Goal: Check status: Check status

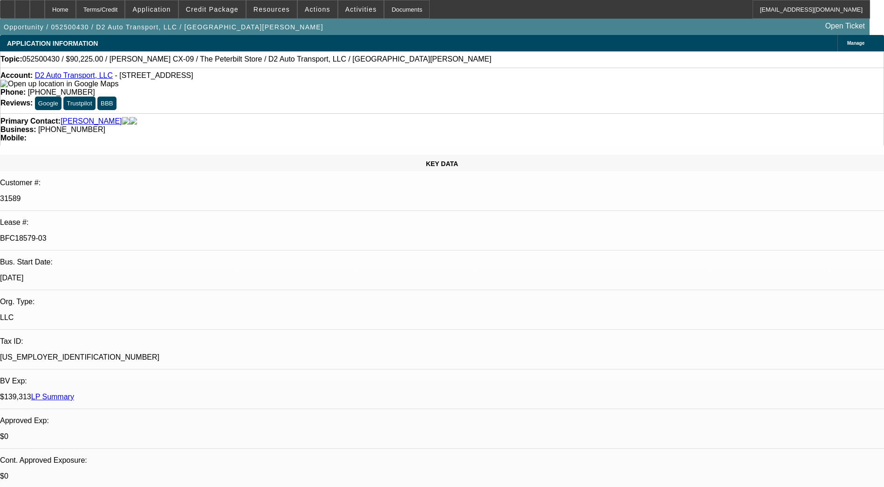
select select "0"
select select "2"
select select "0"
select select "2"
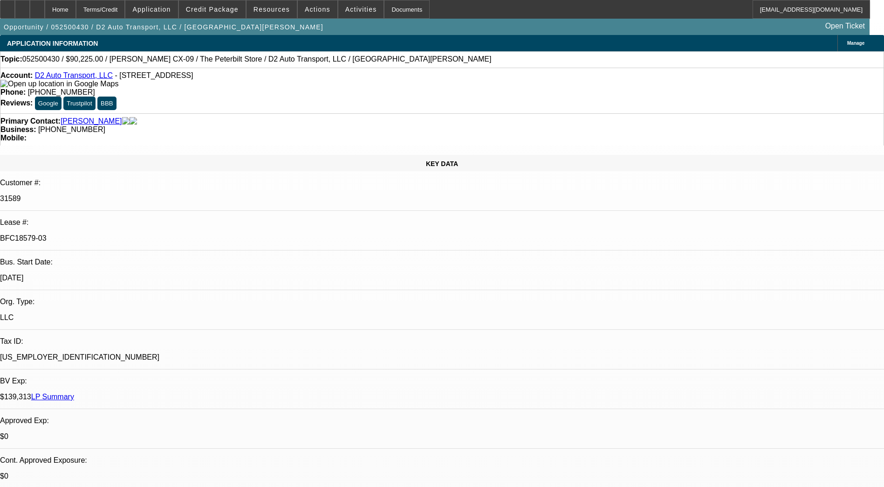
select select "0"
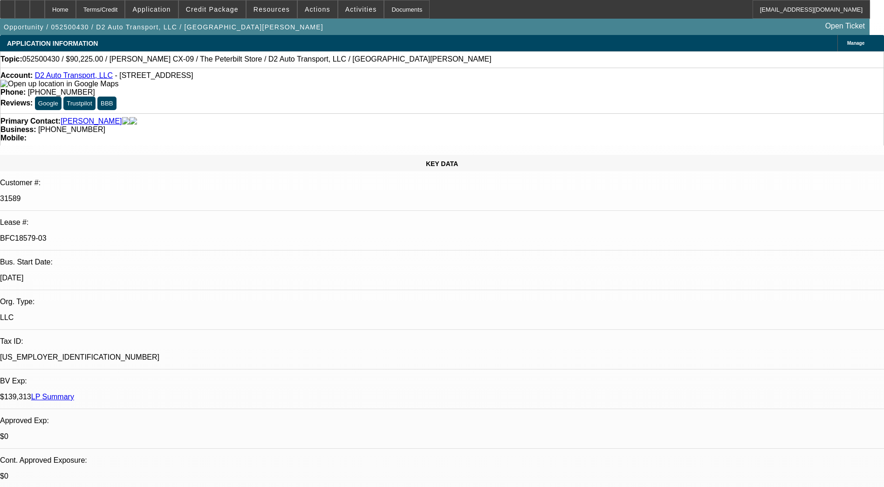
select select "2"
select select "0"
select select "1"
select select "2"
select select "6"
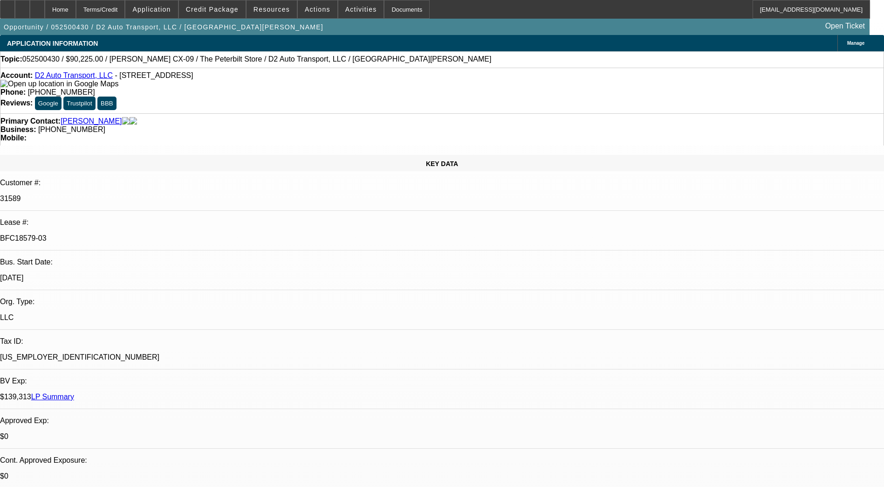
select select "1"
select select "2"
select select "6"
select select "1"
select select "2"
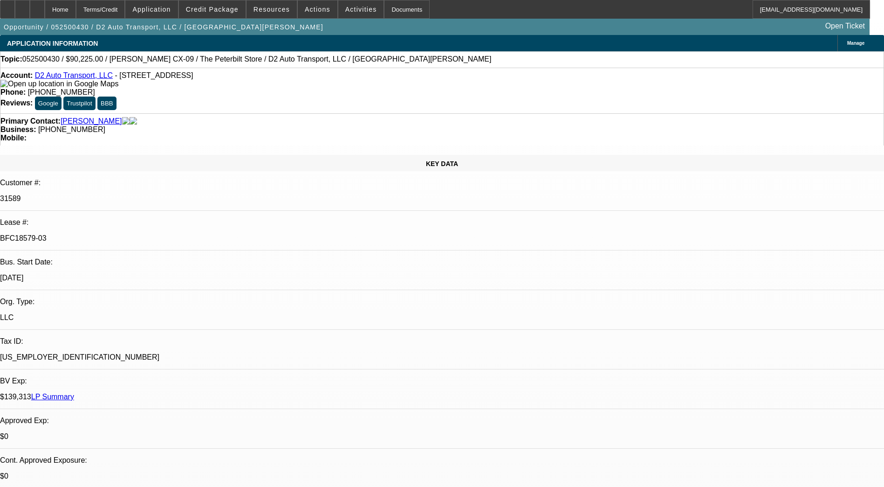
select select "6"
select select "1"
select select "2"
select select "6"
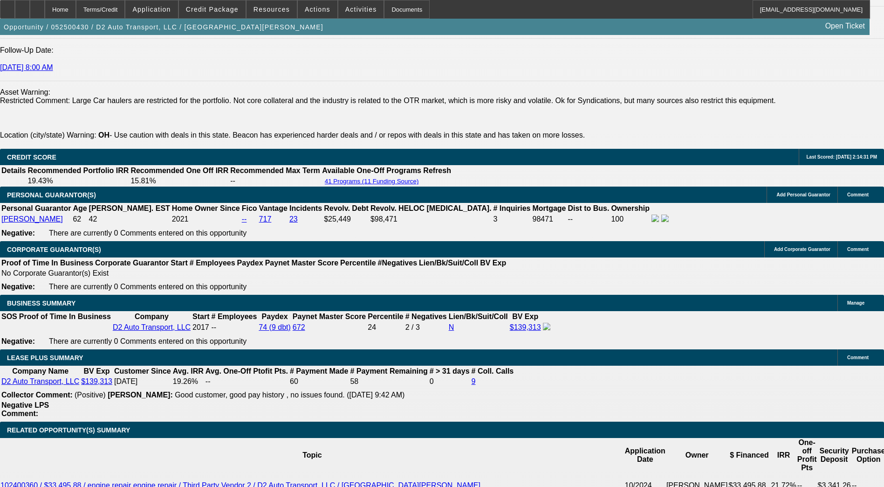
scroll to position [1437, 0]
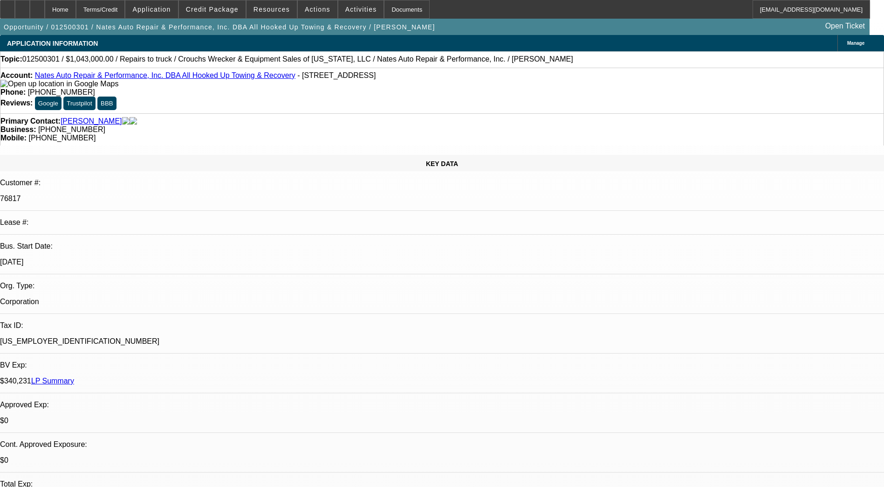
select select "0"
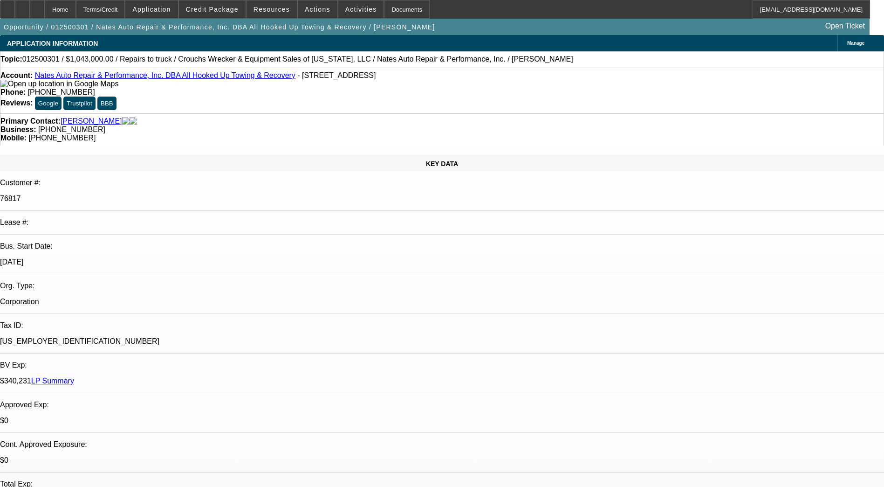
select select "0.1"
select select "0"
select select "0.1"
select select "1"
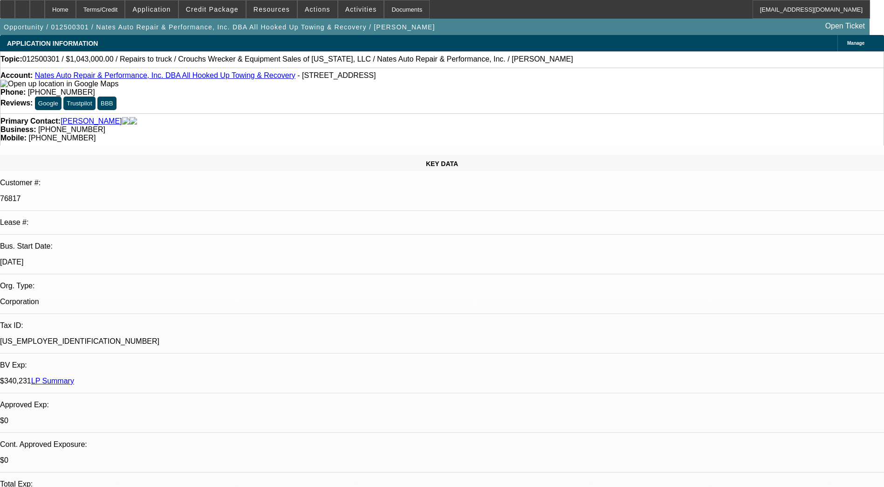
select select "2"
select select "5"
select select "1"
select select "2"
select select "4"
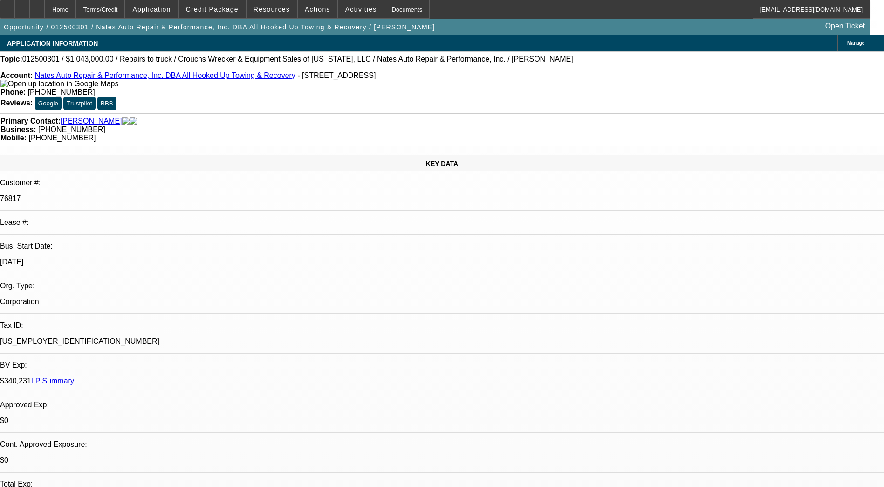
select select "1"
select select "2"
select select "4"
drag, startPoint x: 617, startPoint y: 101, endPoint x: 676, endPoint y: 108, distance: 59.2
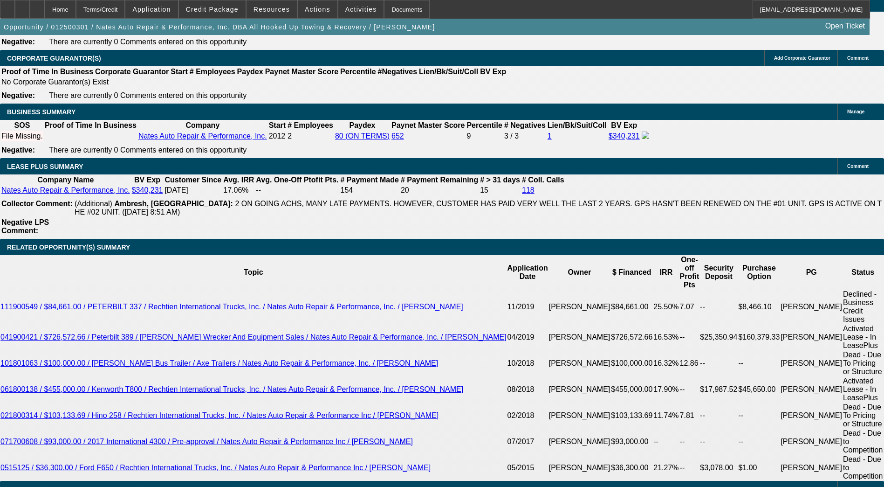
scroll to position [1444, 0]
